Goal: Navigation & Orientation: Find specific page/section

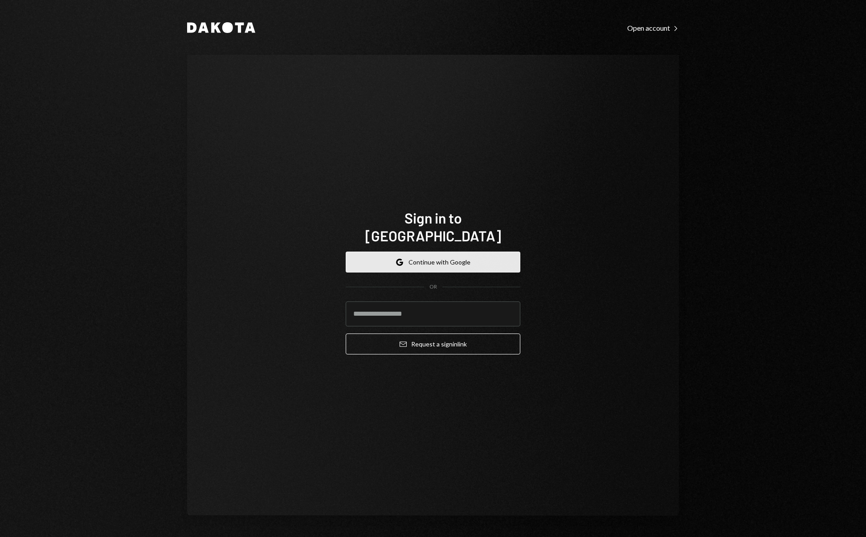
click at [431, 253] on button "Google Continue with Google" at bounding box center [433, 262] width 175 height 21
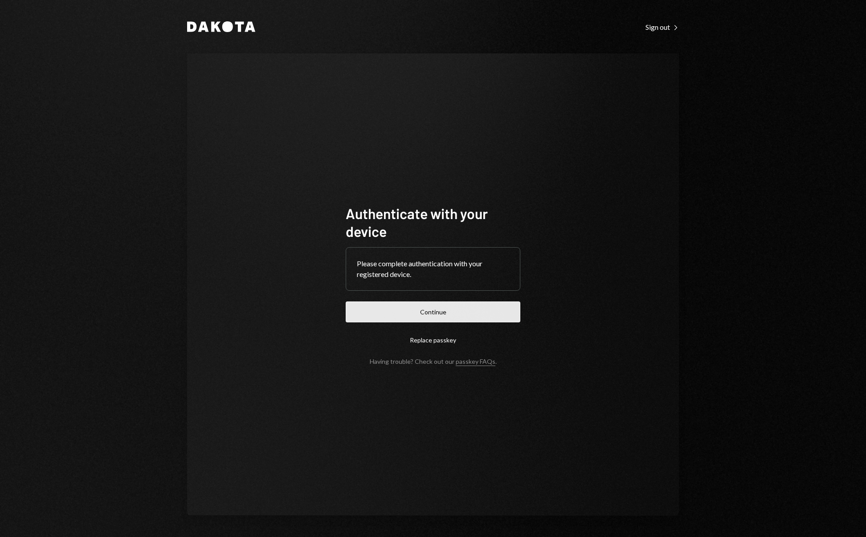
click at [437, 310] on button "Continue" at bounding box center [433, 312] width 175 height 21
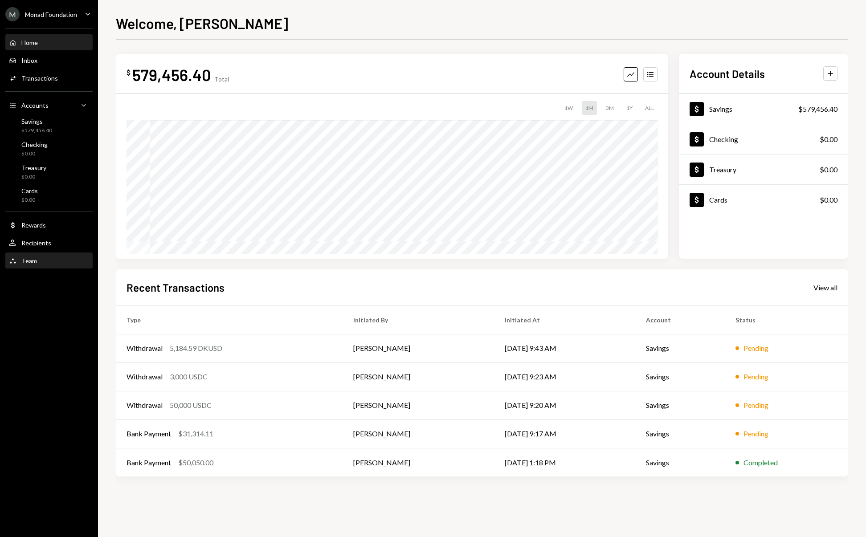
click at [53, 258] on div "Team Team" at bounding box center [49, 261] width 80 height 8
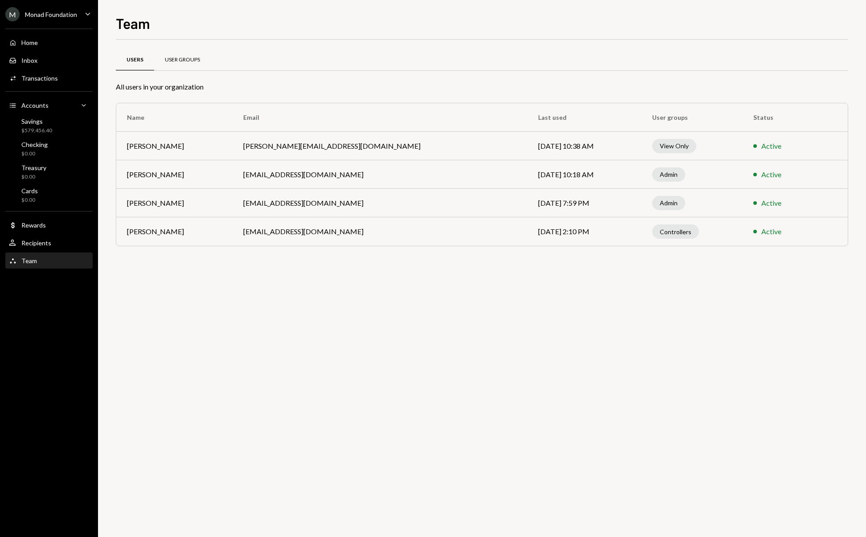
click at [188, 57] on div "User Groups" at bounding box center [182, 60] width 35 height 8
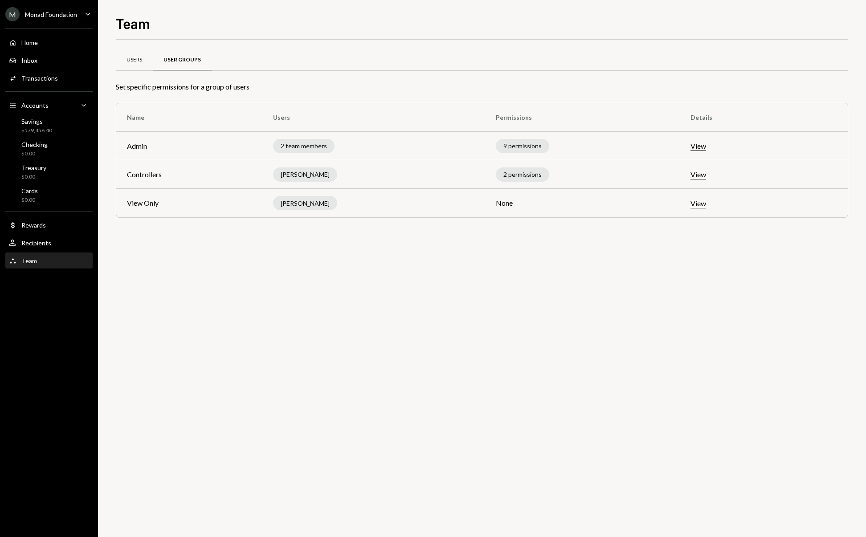
click at [141, 61] on div "Users" at bounding box center [135, 60] width 16 height 8
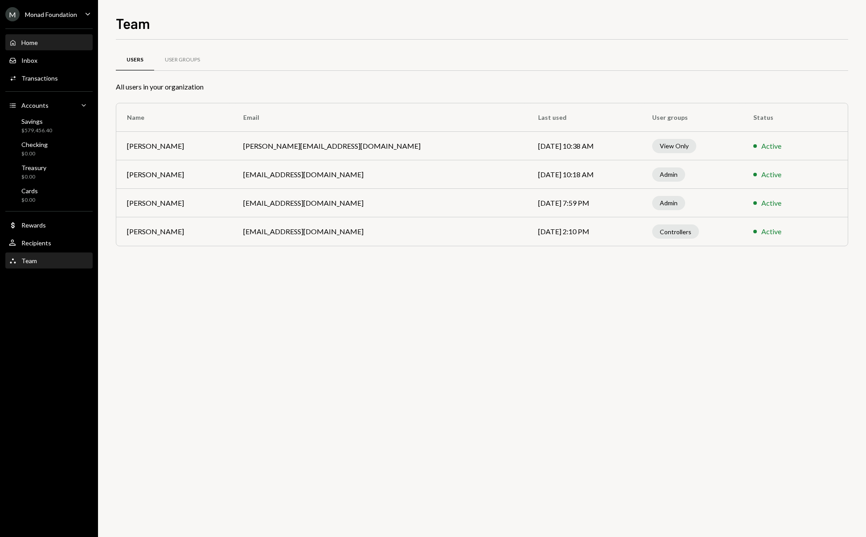
click at [53, 40] on div "Home Home" at bounding box center [49, 43] width 80 height 8
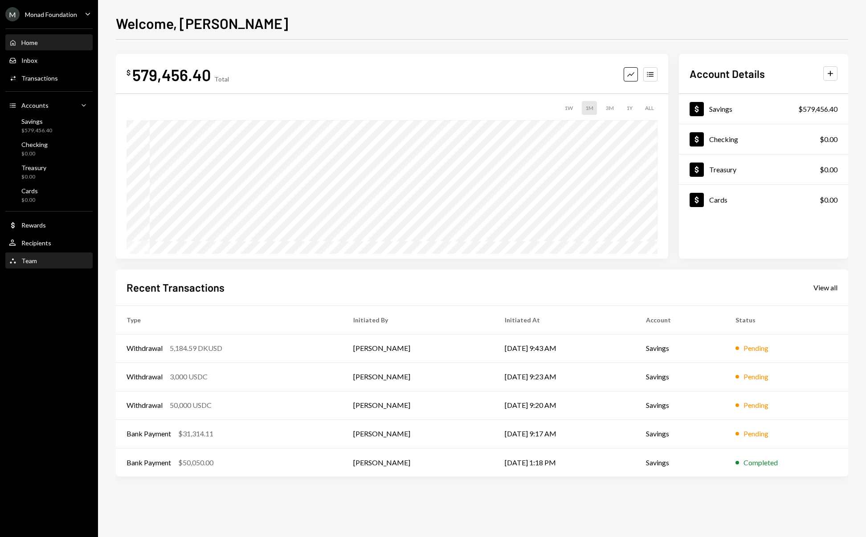
click at [36, 262] on div "Team" at bounding box center [29, 261] width 16 height 8
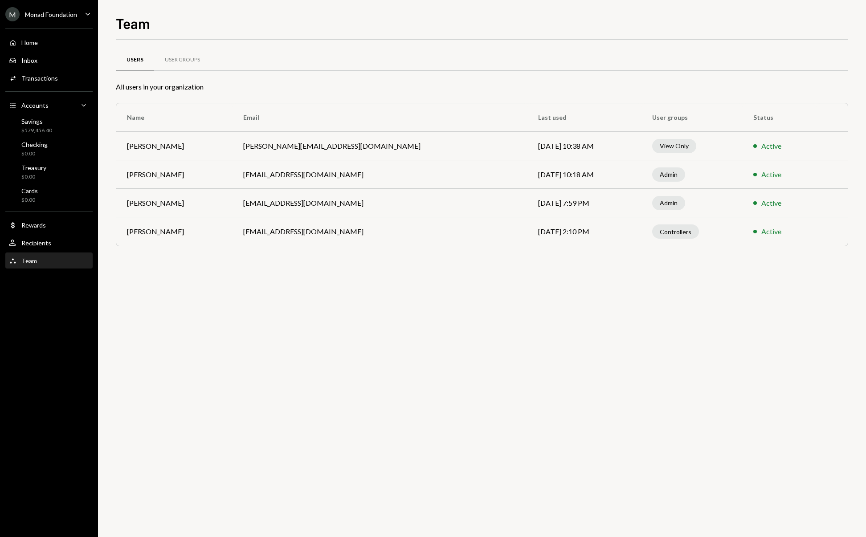
click at [353, 297] on div "Users User Groups All users in your organization Name Email Last used User grou…" at bounding box center [482, 289] width 732 height 498
